Goal: Information Seeking & Learning: Find specific page/section

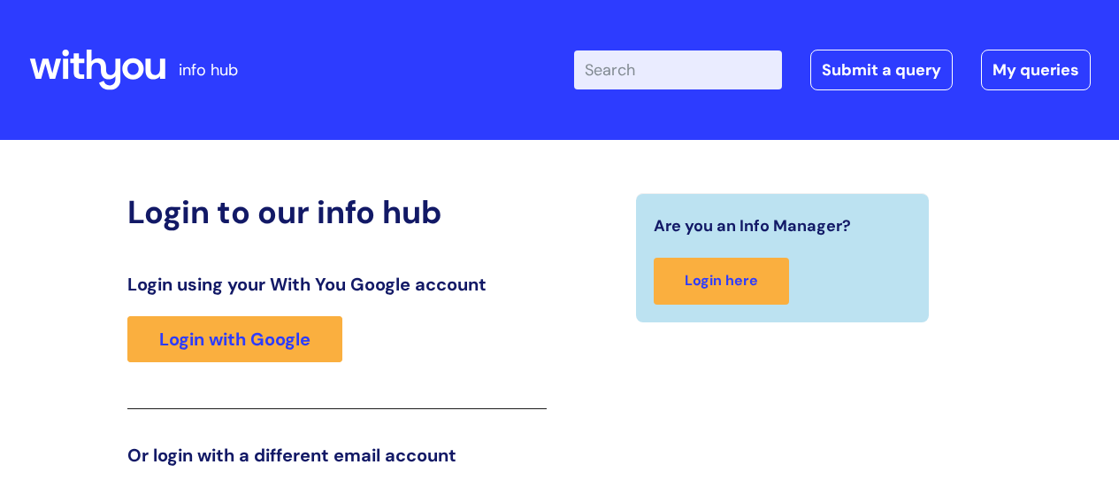
scroll to position [270, 0]
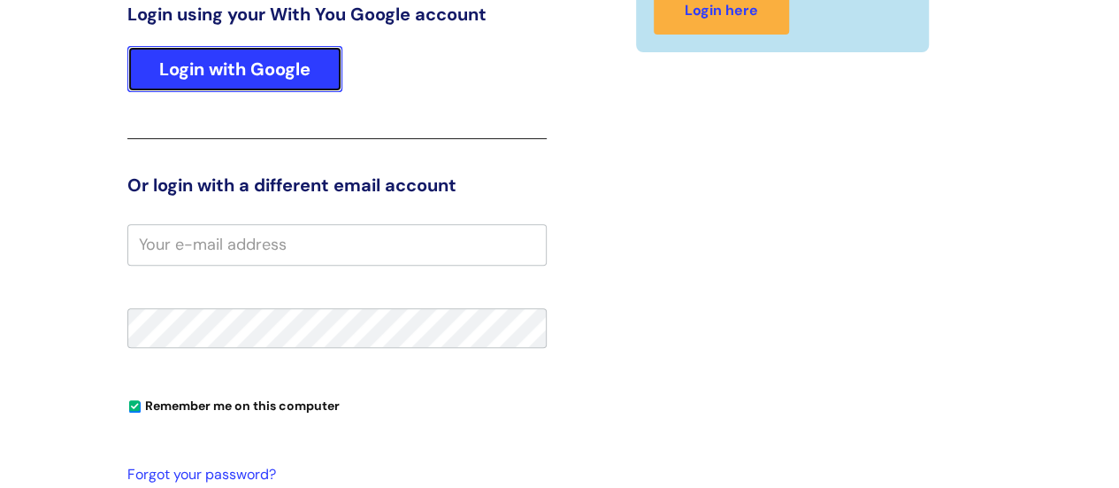
click at [230, 76] on link "Login with Google" at bounding box center [234, 69] width 215 height 46
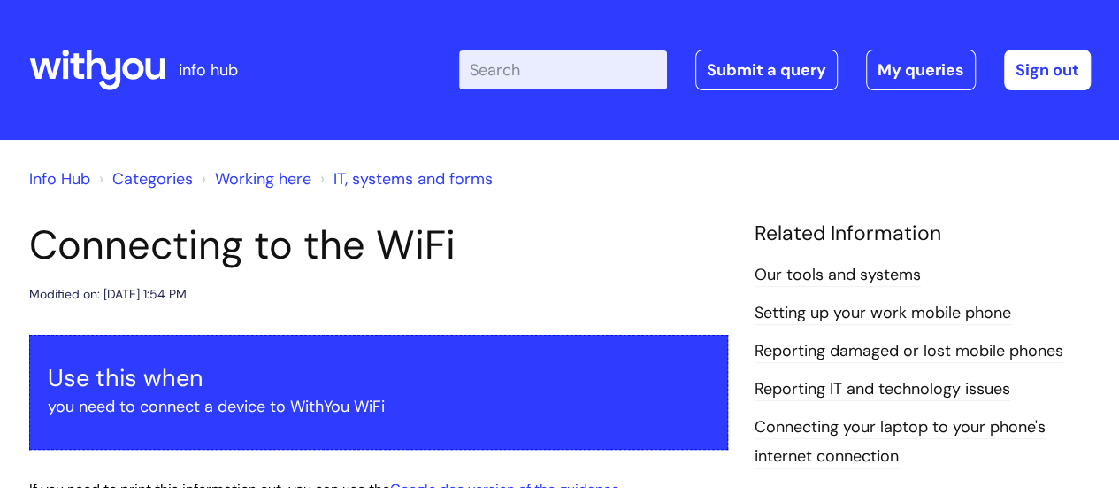
click at [558, 206] on div "Info Hub Categories Working here IT, systems and forms" at bounding box center [560, 190] width 1062 height 64
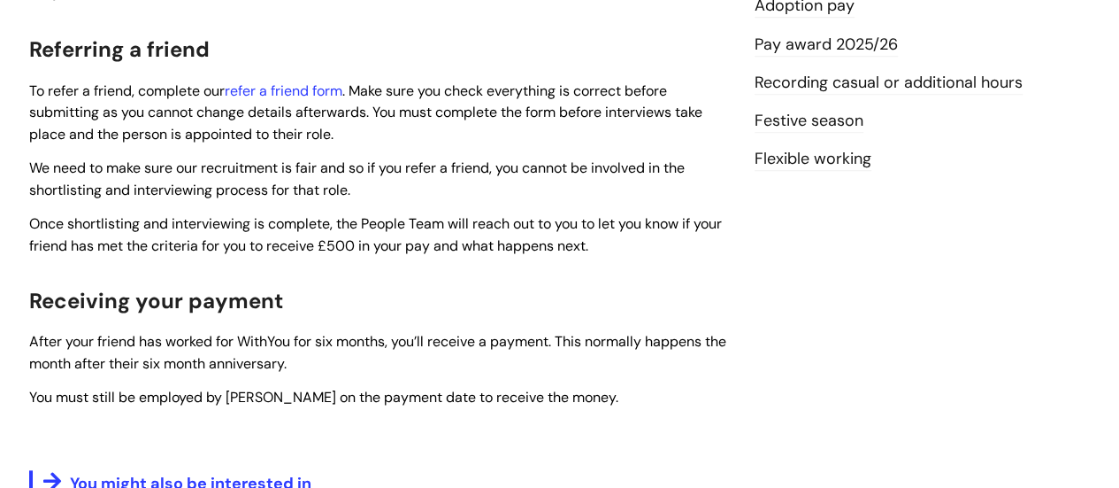
scroll to position [442, 0]
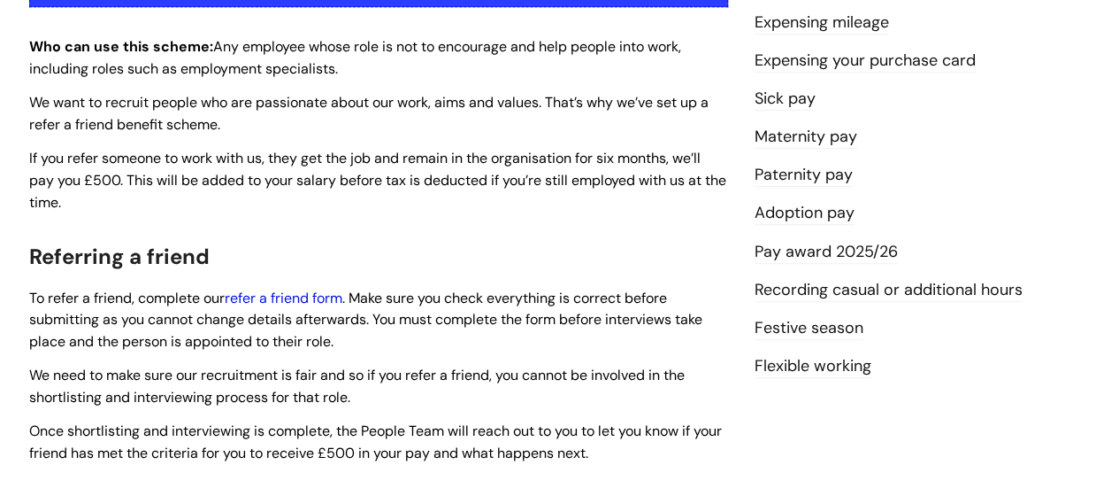
click at [280, 296] on link "refer a friend form" at bounding box center [284, 297] width 118 height 19
